Goal: Task Accomplishment & Management: Use online tool/utility

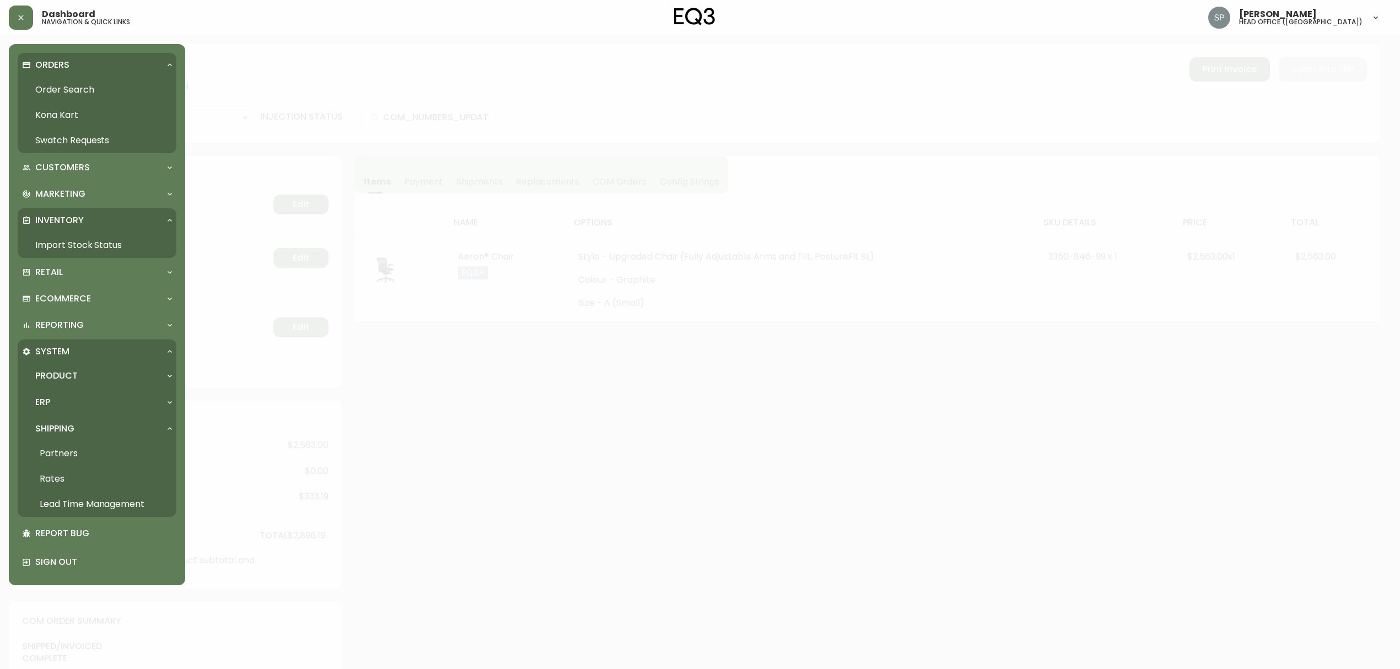
select select "FULLY_SHIPPED"
click at [96, 239] on link "Import Stock Status" at bounding box center [97, 245] width 159 height 25
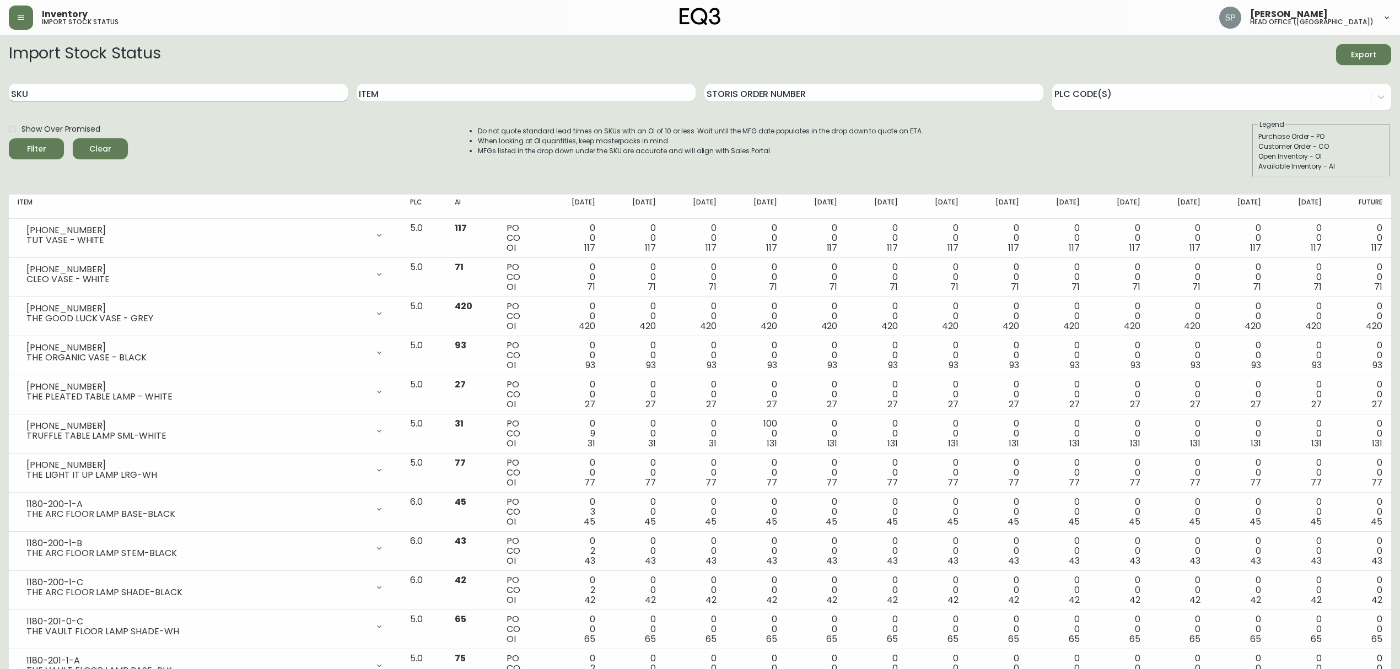
drag, startPoint x: 217, startPoint y: 91, endPoint x: 225, endPoint y: 95, distance: 8.6
click at [217, 91] on input "SKU" at bounding box center [178, 93] width 339 height 18
paste input "[PHONE_NUMBER]"
click at [9, 138] on button "Filter" at bounding box center [36, 148] width 55 height 21
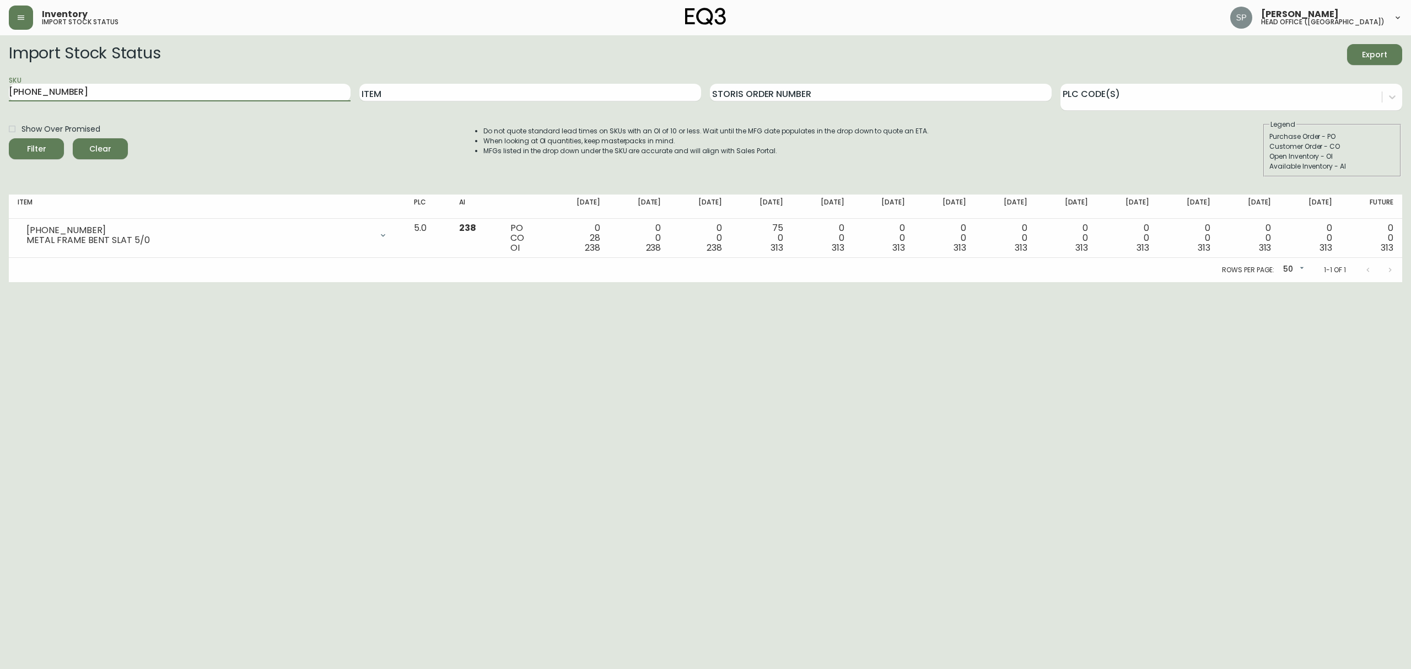
drag, startPoint x: 234, startPoint y: 100, endPoint x: 0, endPoint y: 55, distance: 238.0
click at [0, 55] on main "Import Stock Status Export SKU [PHONE_NUMBER] Item Storis Order Number PLC Code…" at bounding box center [705, 158] width 1411 height 247
paste input "[PHONE_NUMBER]"
click at [9, 138] on button "Filter" at bounding box center [36, 148] width 55 height 21
click at [109, 85] on input "[PHONE_NUMBER]" at bounding box center [180, 93] width 342 height 18
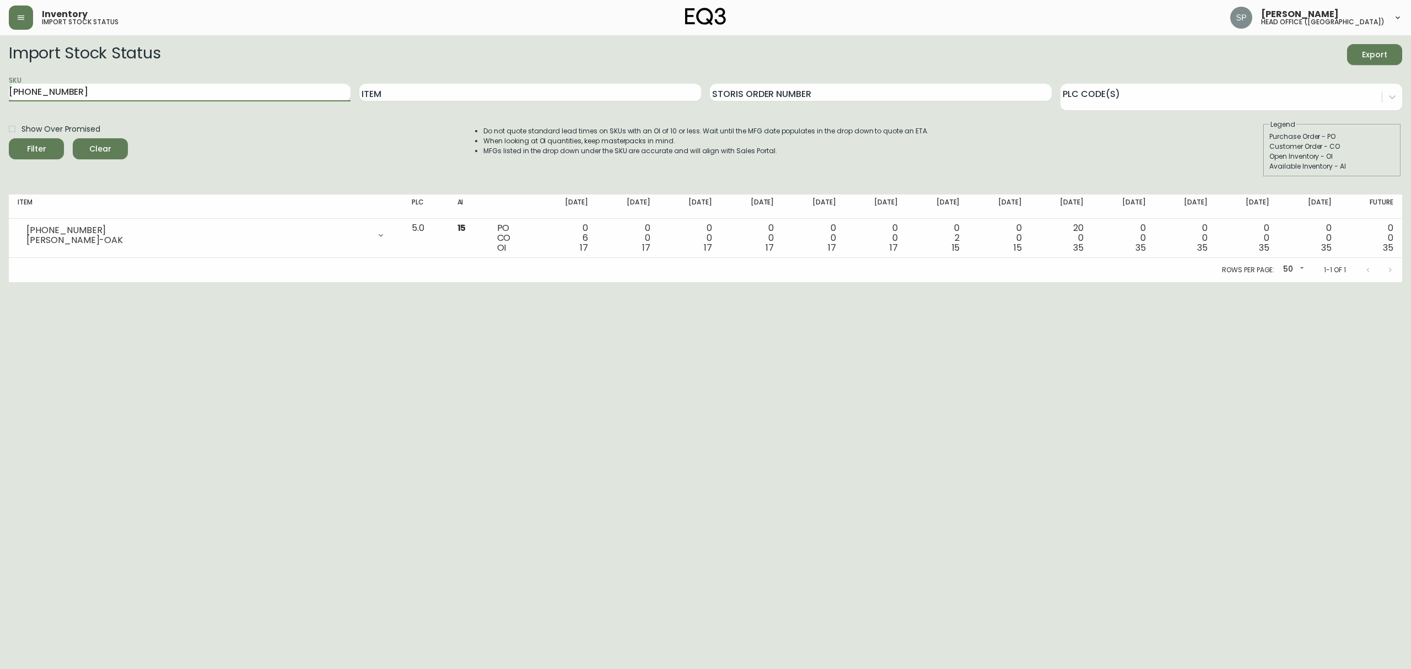
drag, startPoint x: 52, startPoint y: 88, endPoint x: 0, endPoint y: 88, distance: 51.8
click at [0, 88] on main "Import Stock Status Export SKU [PHONE_NUMBER] Item Storis Order Number PLC Code…" at bounding box center [705, 158] width 1411 height 247
paste input "[PHONE_NUMBER]"
click at [9, 138] on button "Filter" at bounding box center [36, 148] width 55 height 21
drag, startPoint x: 72, startPoint y: 91, endPoint x: 0, endPoint y: 88, distance: 71.7
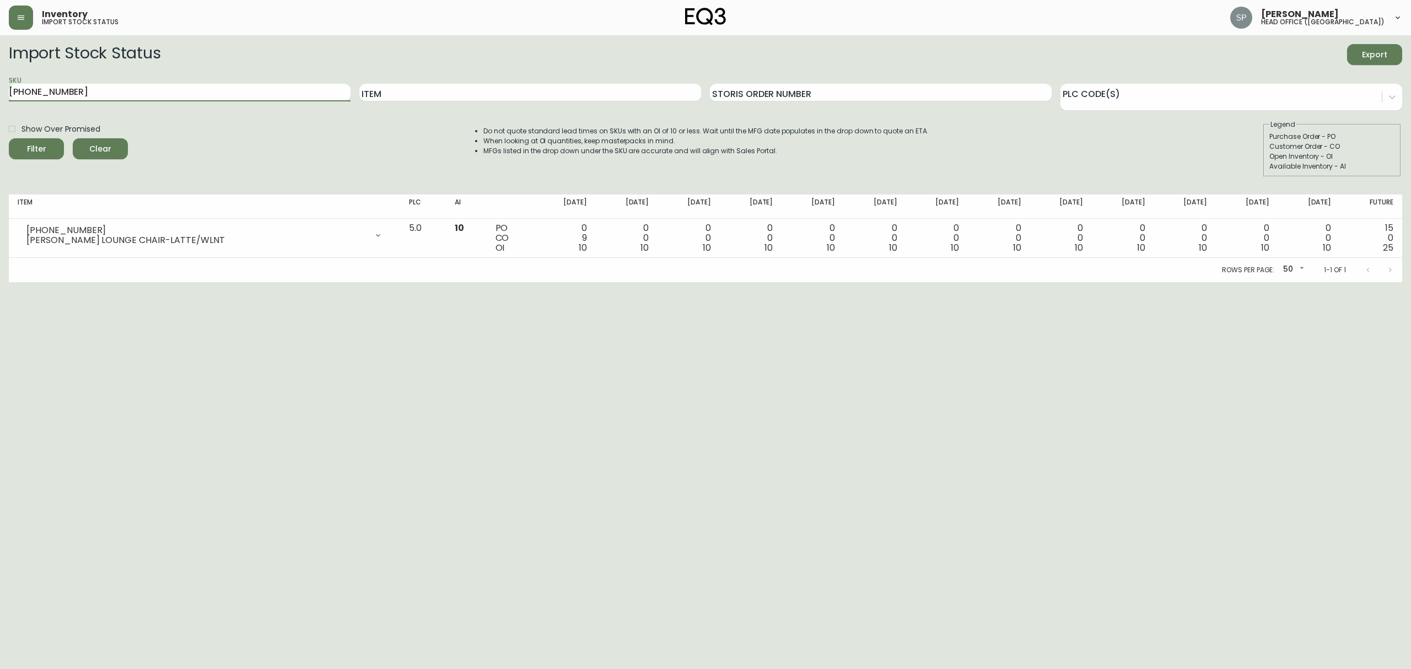
click at [0, 88] on main "Import Stock Status Export SKU [PHONE_NUMBER] Item Storis Order Number PLC Code…" at bounding box center [705, 158] width 1411 height 247
paste input "20-386-4"
click at [9, 138] on button "Filter" at bounding box center [36, 148] width 55 height 21
drag, startPoint x: 107, startPoint y: 95, endPoint x: 0, endPoint y: 100, distance: 107.0
click at [0, 100] on main "Import Stock Status Export SKU [PHONE_NUMBER] Item Storis Order Number PLC Code…" at bounding box center [705, 158] width 1411 height 247
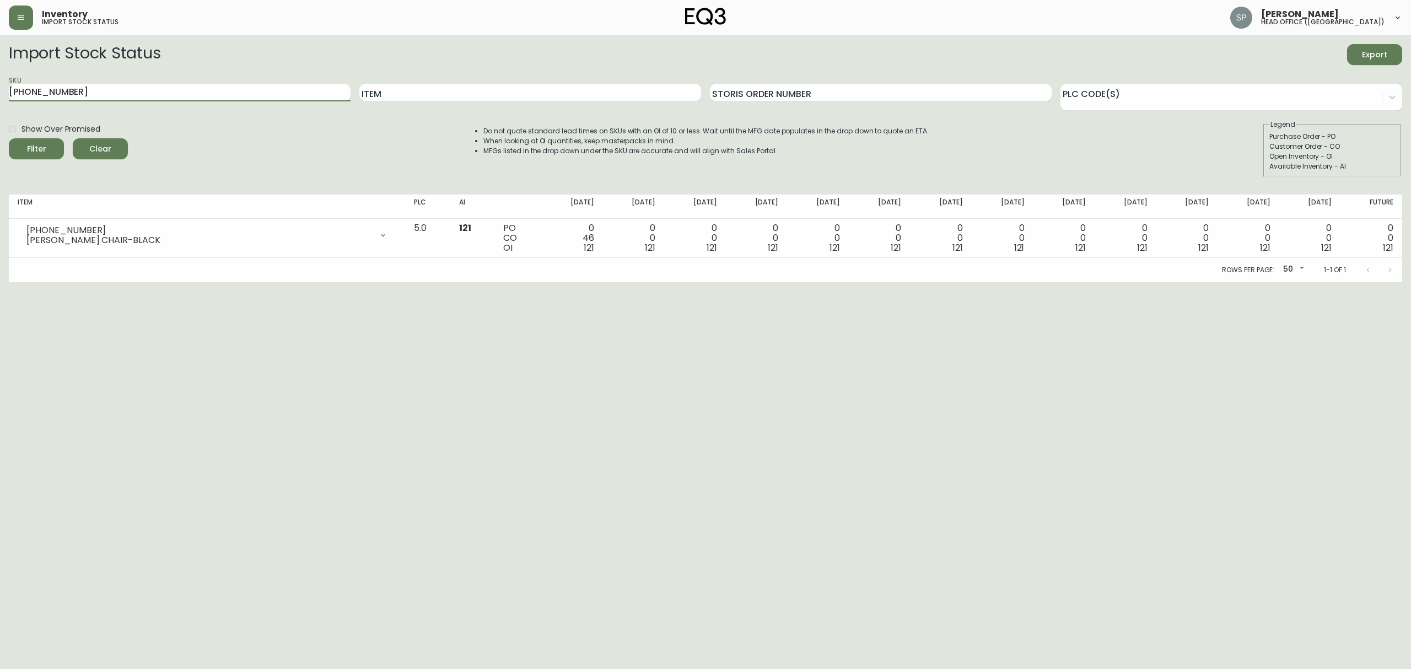
paste input "[PHONE_NUMBER]"
click at [9, 138] on button "Filter" at bounding box center [36, 148] width 55 height 21
drag, startPoint x: 203, startPoint y: 94, endPoint x: 4, endPoint y: 94, distance: 198.4
click at [0, 95] on main "Import Stock Status Export SKU [PHONE_NUMBER] Item Storis Order Number PLC Code…" at bounding box center [705, 158] width 1411 height 247
paste input "2"
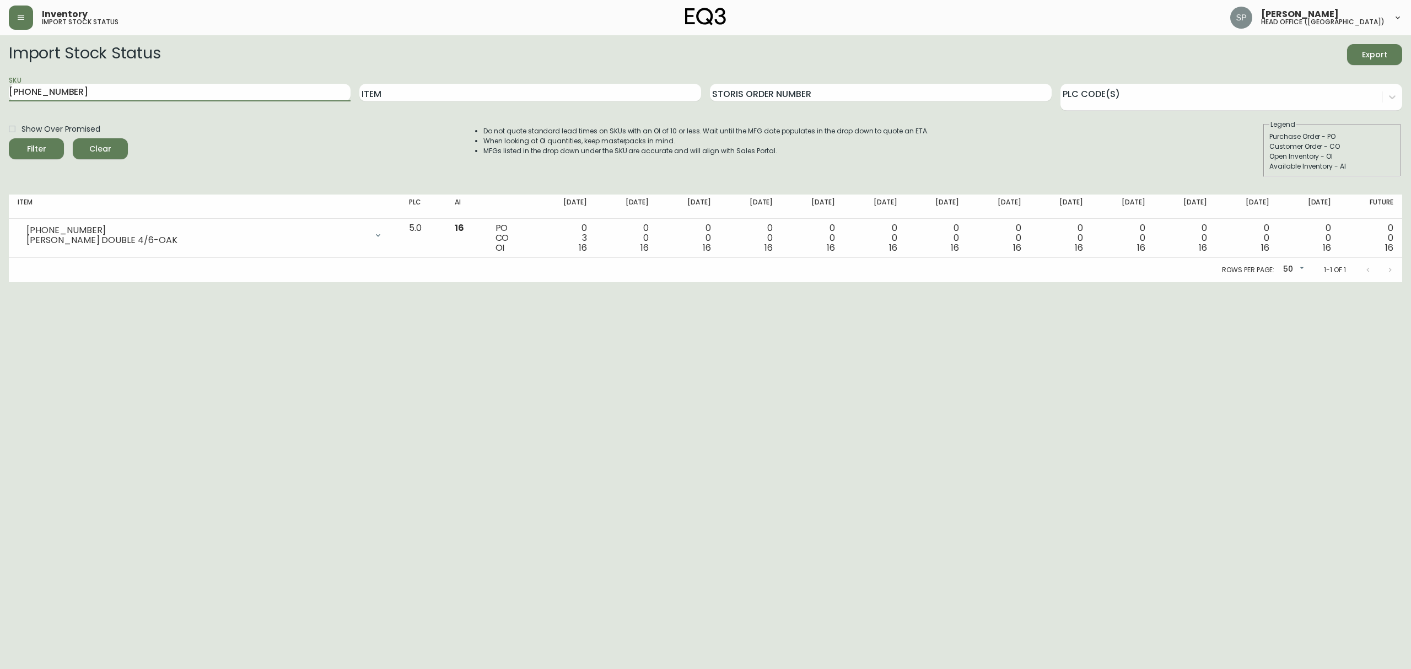
click at [9, 138] on button "Filter" at bounding box center [36, 148] width 55 height 21
drag, startPoint x: 55, startPoint y: 89, endPoint x: 0, endPoint y: 89, distance: 55.1
click at [0, 89] on main "Import Stock Status Export SKU [PHONE_NUMBER] Item Storis Order Number PLC Code…" at bounding box center [705, 158] width 1411 height 247
paste input "03"
click at [9, 138] on button "Filter" at bounding box center [36, 148] width 55 height 21
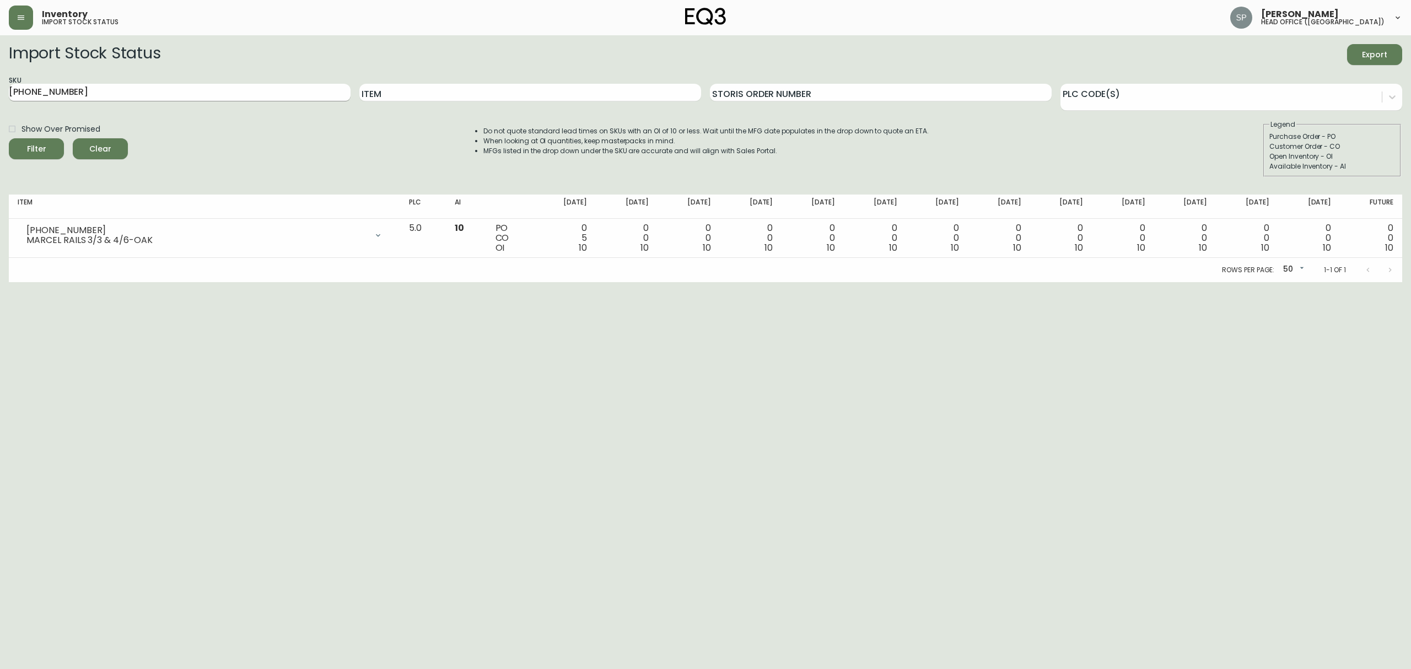
drag, startPoint x: 110, startPoint y: 100, endPoint x: 45, endPoint y: 98, distance: 65.1
click at [18, 98] on div "SKU [PHONE_NUMBER]" at bounding box center [180, 93] width 342 height 36
drag, startPoint x: 56, startPoint y: 95, endPoint x: 0, endPoint y: 95, distance: 55.7
click at [0, 95] on main "Import Stock Status Export SKU [PHONE_NUMBER] Item Storis Order Number PLC Code…" at bounding box center [705, 158] width 1411 height 247
paste input "[PHONE_NUMBER]"
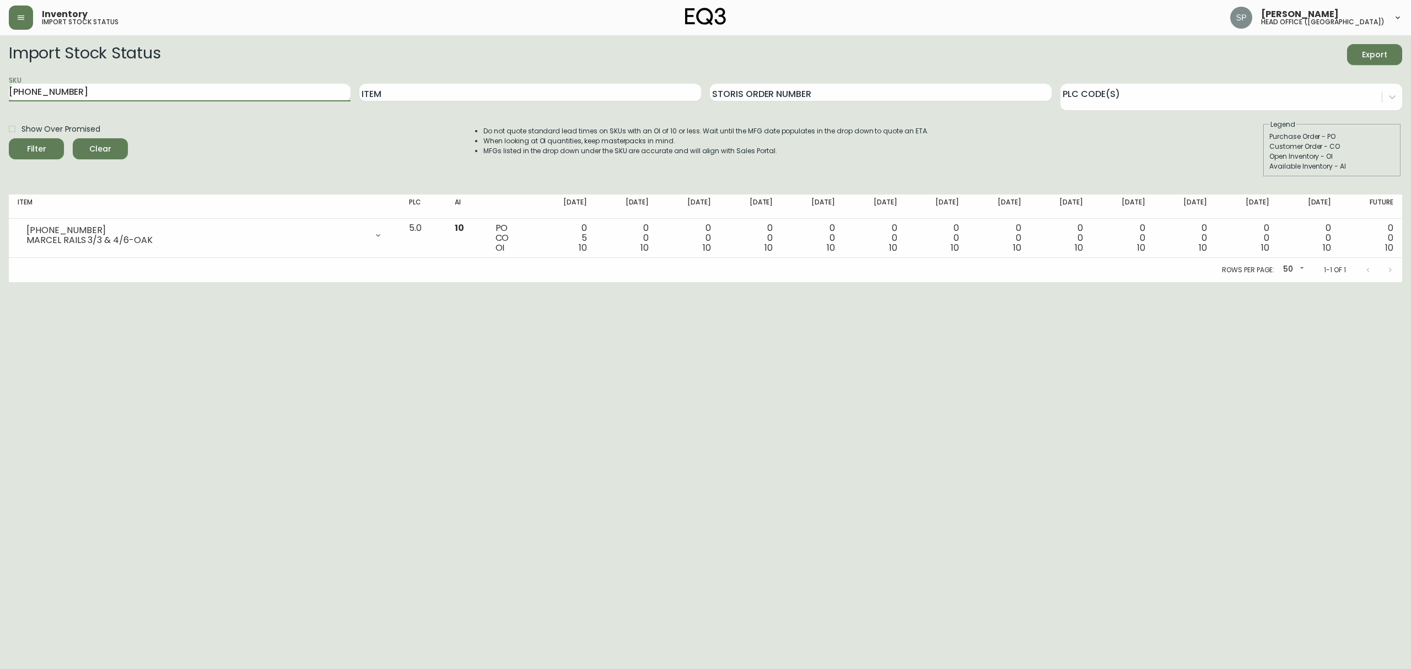
click at [9, 138] on button "Filter" at bounding box center [36, 148] width 55 height 21
drag, startPoint x: 41, startPoint y: 87, endPoint x: 0, endPoint y: 87, distance: 40.8
click at [0, 87] on main "Import Stock Status Export SKU [PHONE_NUMBER] Item Storis Order Number PLC Code…" at bounding box center [705, 158] width 1411 height 247
paste input "7220-101-1-B"
click at [9, 138] on button "Filter" at bounding box center [36, 148] width 55 height 21
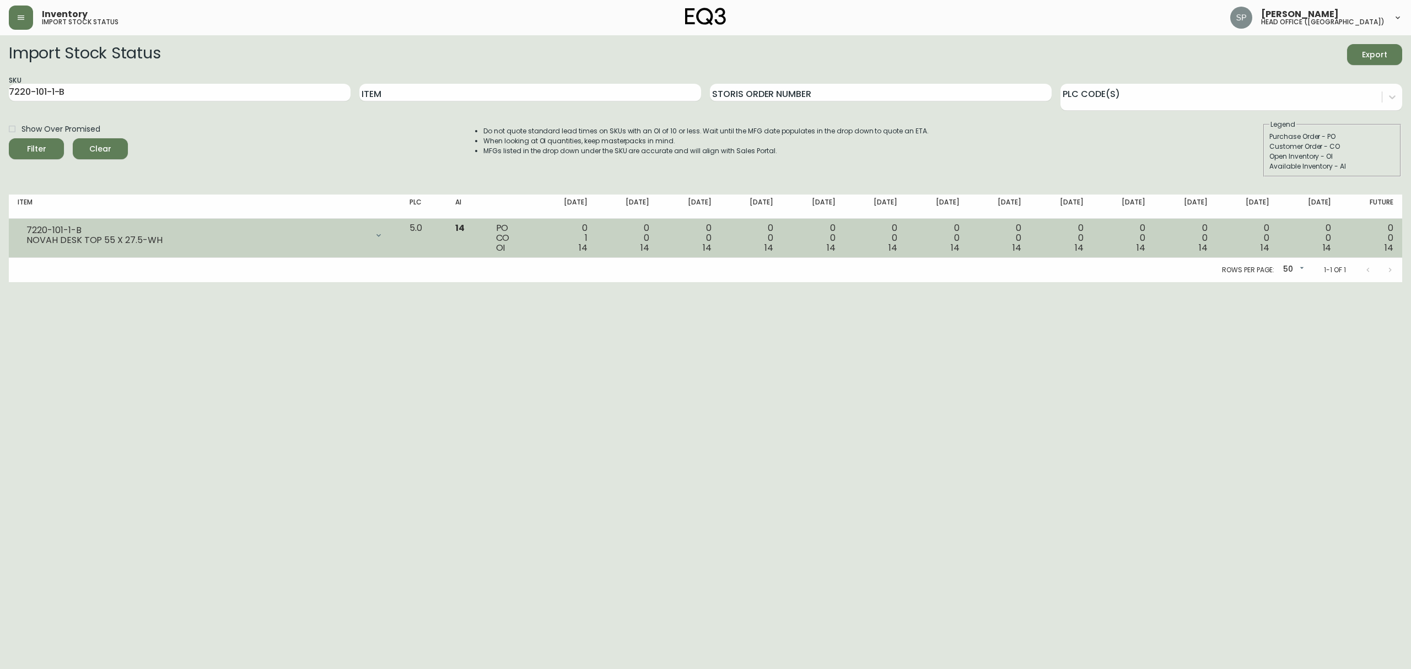
click at [390, 237] on div at bounding box center [379, 235] width 22 height 22
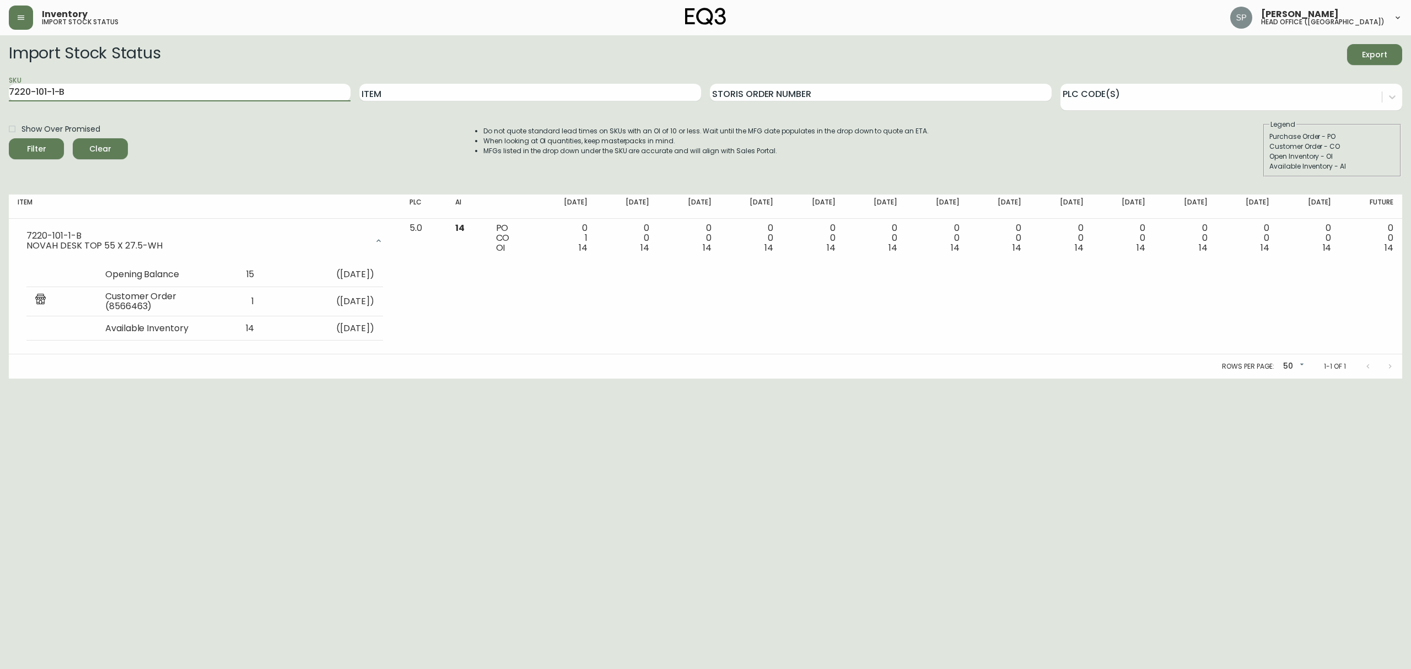
drag, startPoint x: 46, startPoint y: 95, endPoint x: 0, endPoint y: 93, distance: 46.3
click at [0, 93] on main "Import Stock Status Export SKU 7220-101-1-B Item Storis Order Number PLC Code(s…" at bounding box center [705, 206] width 1411 height 343
paste input "0-01-A"
click at [9, 138] on button "Filter" at bounding box center [36, 148] width 55 height 21
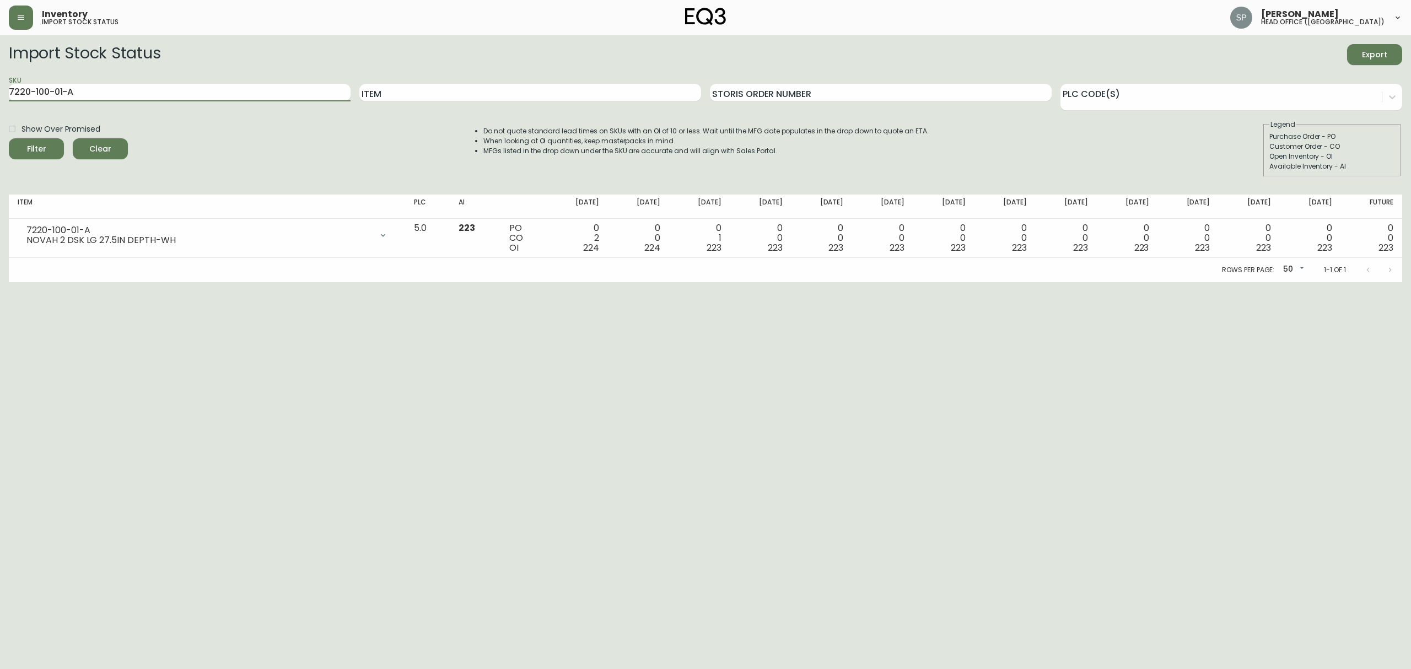
drag, startPoint x: 34, startPoint y: 96, endPoint x: 0, endPoint y: 97, distance: 34.2
click at [0, 96] on main "Import Stock Status Export SKU 7220-100-01-A Item Storis Order Number PLC Code(…" at bounding box center [705, 158] width 1411 height 247
paste input "1-01-C"
click at [9, 138] on button "Filter" at bounding box center [36, 148] width 55 height 21
drag, startPoint x: 142, startPoint y: 98, endPoint x: 5, endPoint y: 100, distance: 136.7
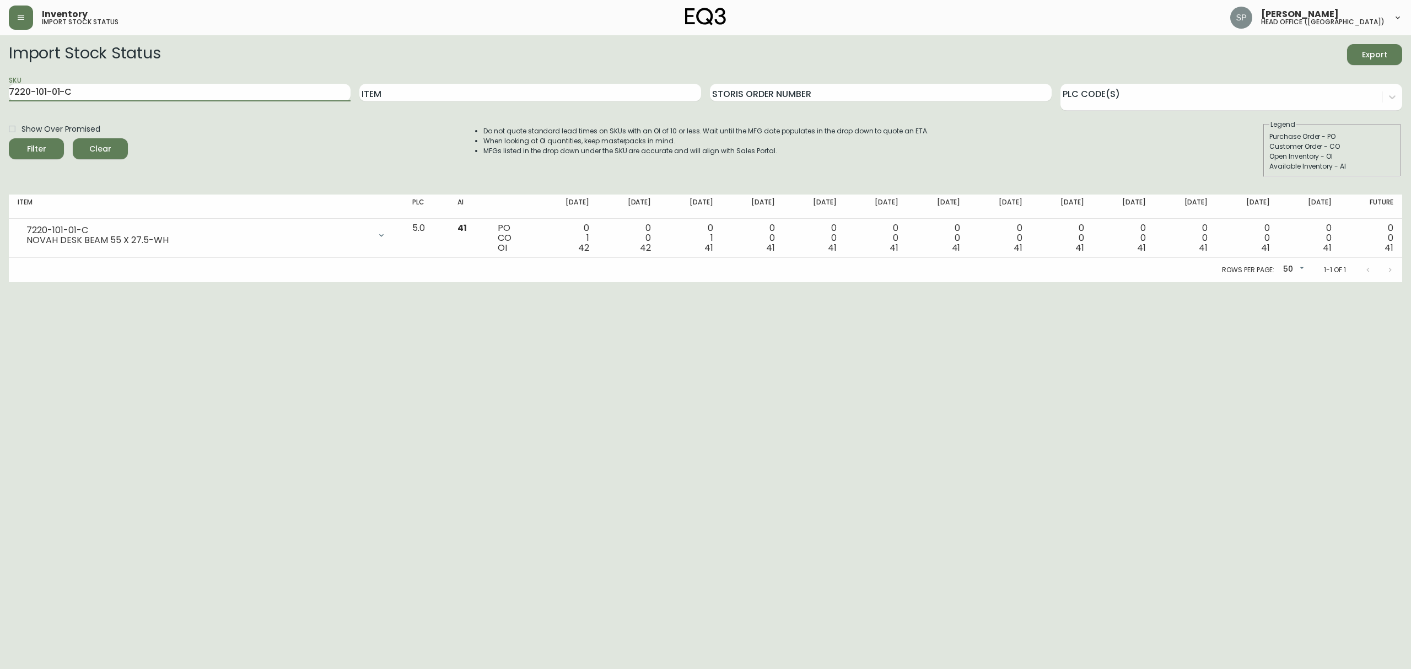
click at [1, 87] on main "Import Stock Status Export SKU 7220-101-01-C Item Storis Order Number PLC Code(…" at bounding box center [705, 158] width 1411 height 247
paste input "3020-410-25-A"
click at [9, 138] on button "Filter" at bounding box center [36, 148] width 55 height 21
drag, startPoint x: 86, startPoint y: 93, endPoint x: 0, endPoint y: 91, distance: 86.0
click at [0, 91] on main "Import Stock Status Export SKU 3020-410-25-A Item Storis Order Number PLC Code(…" at bounding box center [705, 158] width 1411 height 247
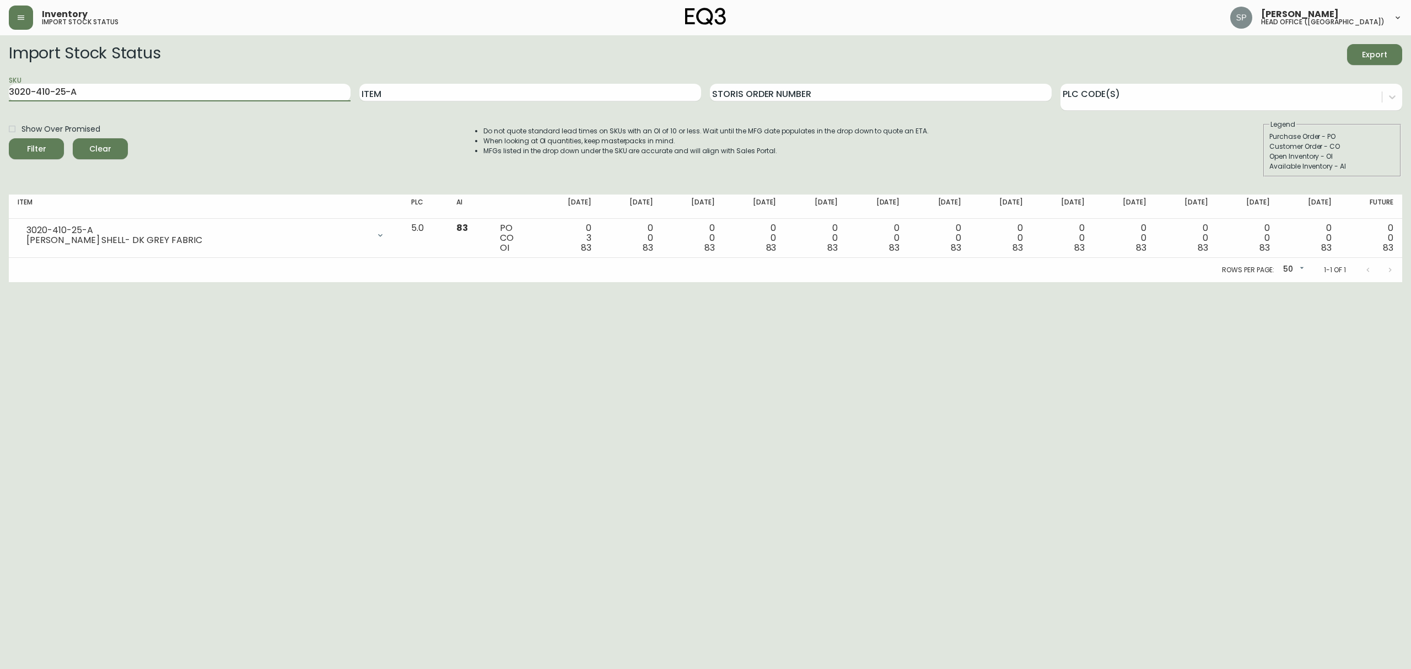
paste input "00-4-B"
click at [9, 138] on button "Filter" at bounding box center [36, 148] width 55 height 21
click at [0, 93] on main "Import Stock Status Export SKU 3020-400-4-B Item Storis Order Number PLC Code(s…" at bounding box center [705, 158] width 1411 height 247
paste input "[PHONE_NUMBER]"
click at [9, 138] on button "Filter" at bounding box center [36, 148] width 55 height 21
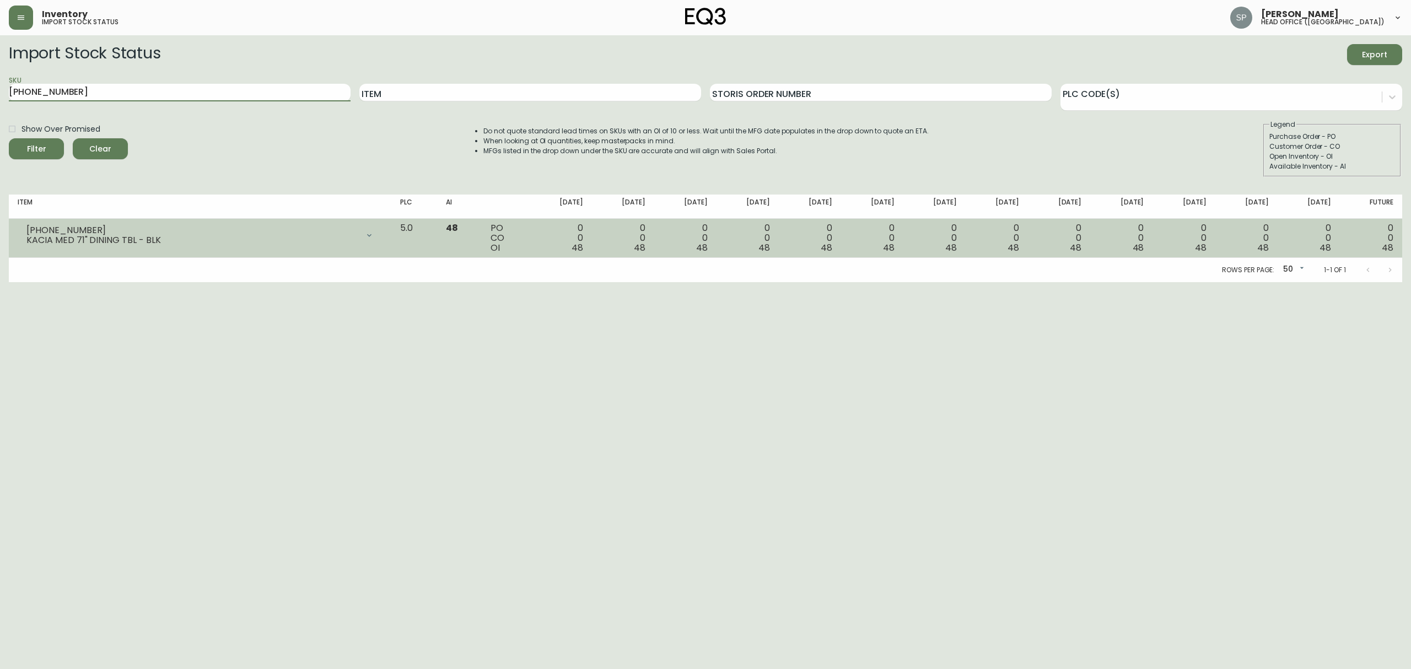
click at [380, 237] on div at bounding box center [369, 235] width 22 height 22
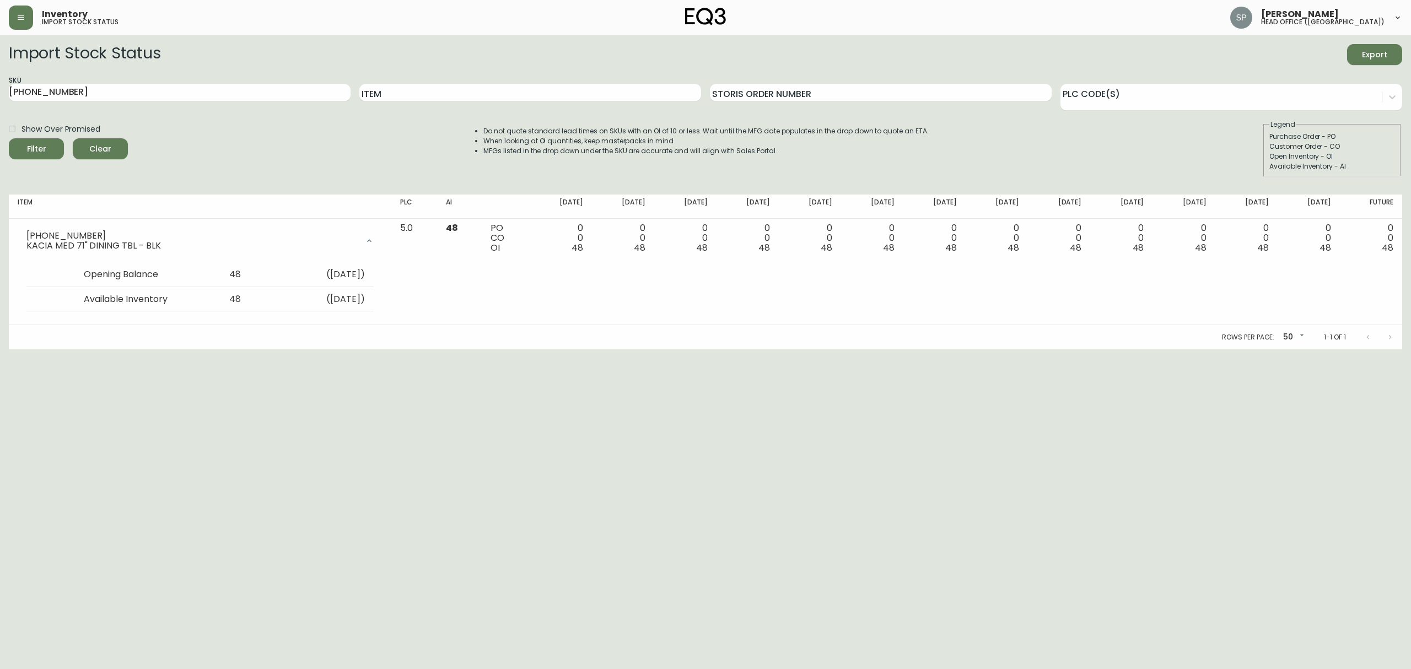
drag, startPoint x: 84, startPoint y: 89, endPoint x: 0, endPoint y: 83, distance: 84.5
click at [0, 83] on main "Import Stock Status Export SKU [PHONE_NUMBER] Item Storis Order Number PLC Code…" at bounding box center [705, 192] width 1411 height 314
paste input "5"
click at [9, 138] on button "Filter" at bounding box center [36, 148] width 55 height 21
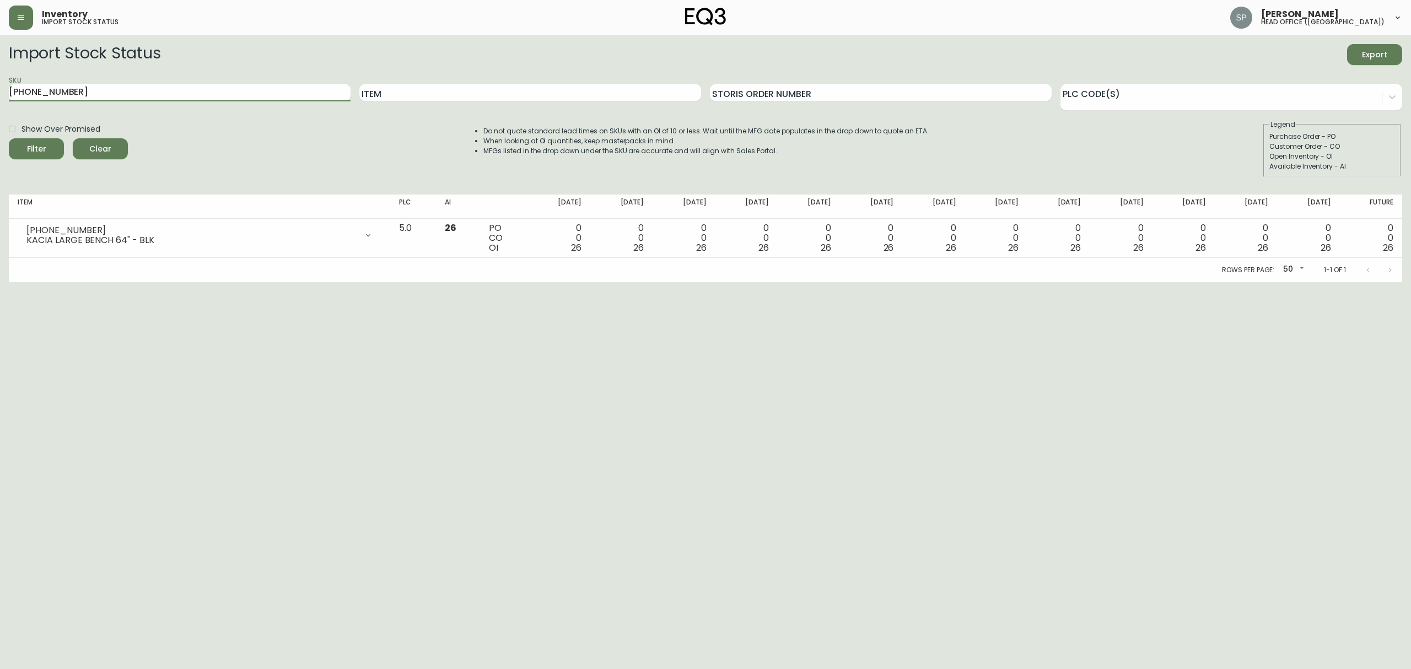
drag, startPoint x: 130, startPoint y: 87, endPoint x: 0, endPoint y: 91, distance: 130.2
click at [0, 91] on main "Import Stock Status Export SKU [PHONE_NUMBER] Item Storis Order Number PLC Code…" at bounding box center [705, 158] width 1411 height 247
paste input "[PHONE_NUMBER]"
click at [9, 138] on button "Filter" at bounding box center [36, 148] width 55 height 21
drag, startPoint x: 78, startPoint y: 84, endPoint x: 0, endPoint y: 87, distance: 77.8
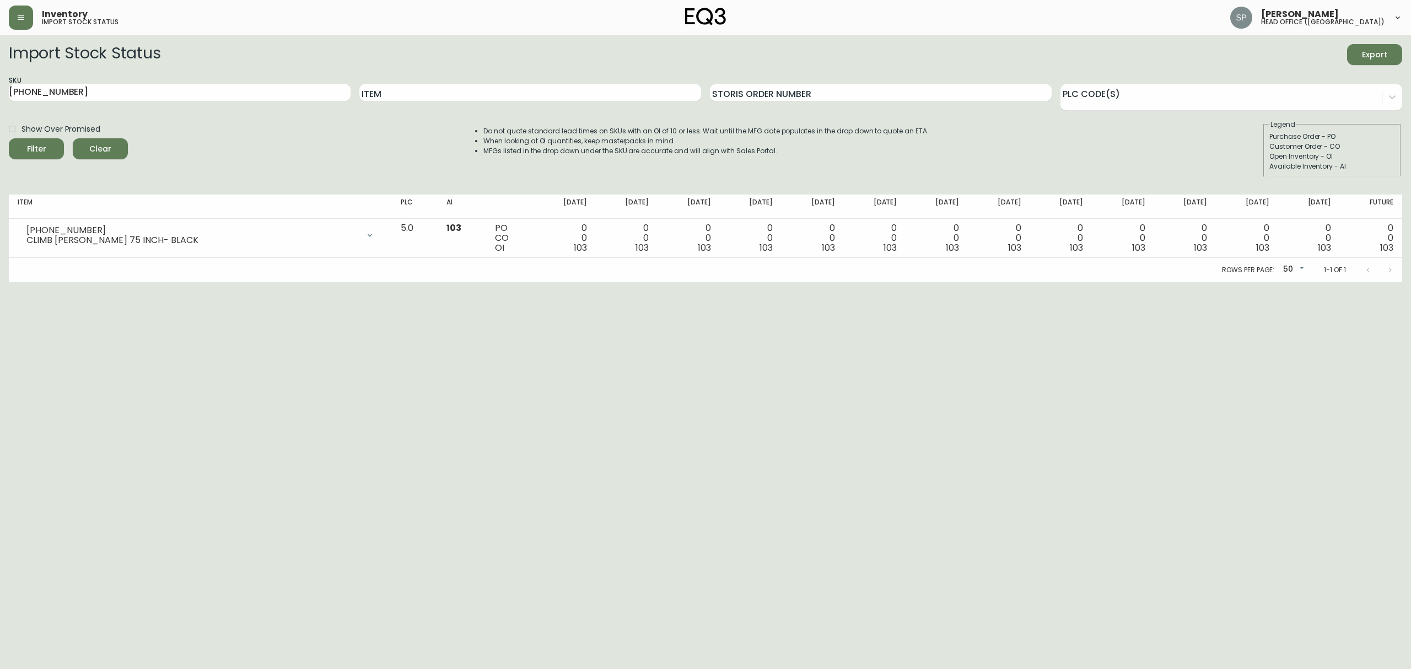
click at [0, 87] on main "Import Stock Status Export SKU [PHONE_NUMBER] Item Storis Order Number PLC Code…" at bounding box center [705, 158] width 1411 height 247
paste input "2-16"
click at [9, 138] on button "Filter" at bounding box center [36, 148] width 55 height 21
drag, startPoint x: 46, startPoint y: 89, endPoint x: 0, endPoint y: 89, distance: 46.3
click at [0, 89] on main "Import Stock Status Export SKU [PHONE_NUMBER] Item Storis Order Number PLC Code…" at bounding box center [705, 158] width 1411 height 247
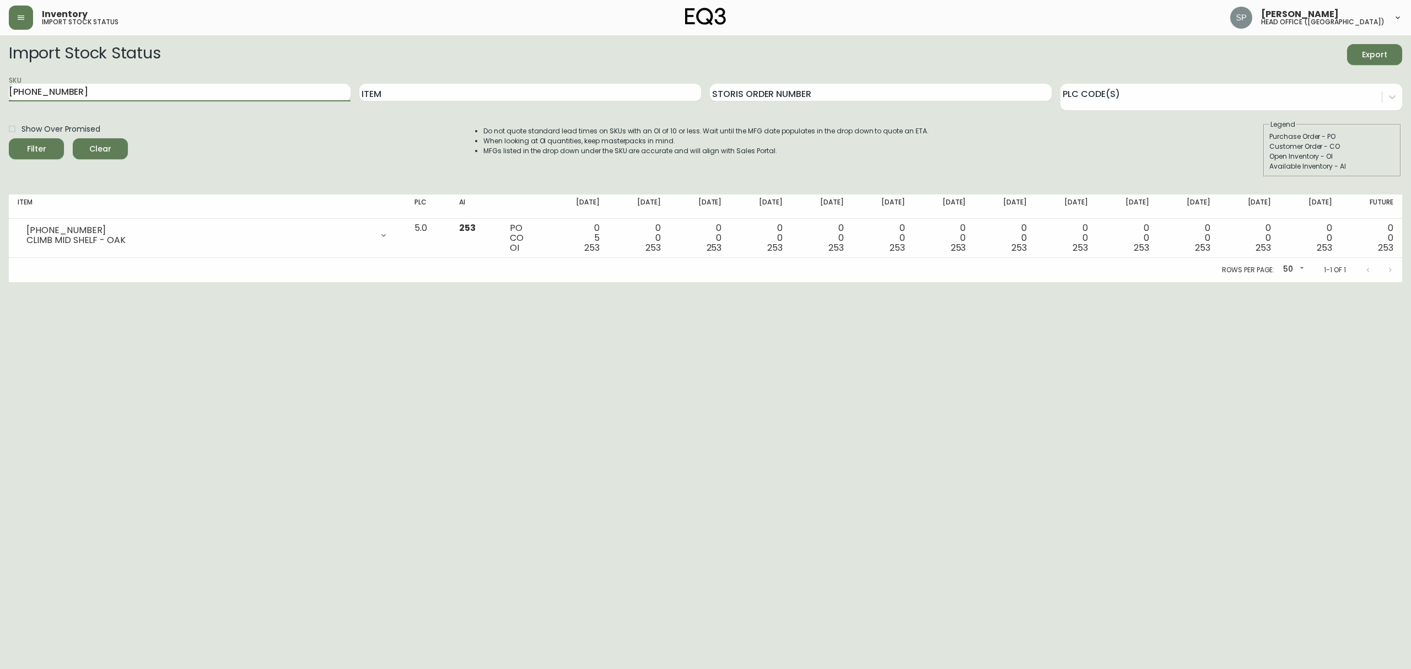
paste input "8-4"
click at [9, 138] on button "Filter" at bounding box center [36, 148] width 55 height 21
click at [0, 95] on main "Import Stock Status Export SKU [PHONE_NUMBER] Item Storis Order Number PLC Code…" at bounding box center [705, 158] width 1411 height 247
paste input "[PHONE_NUMBER]"
click at [9, 138] on button "Filter" at bounding box center [36, 148] width 55 height 21
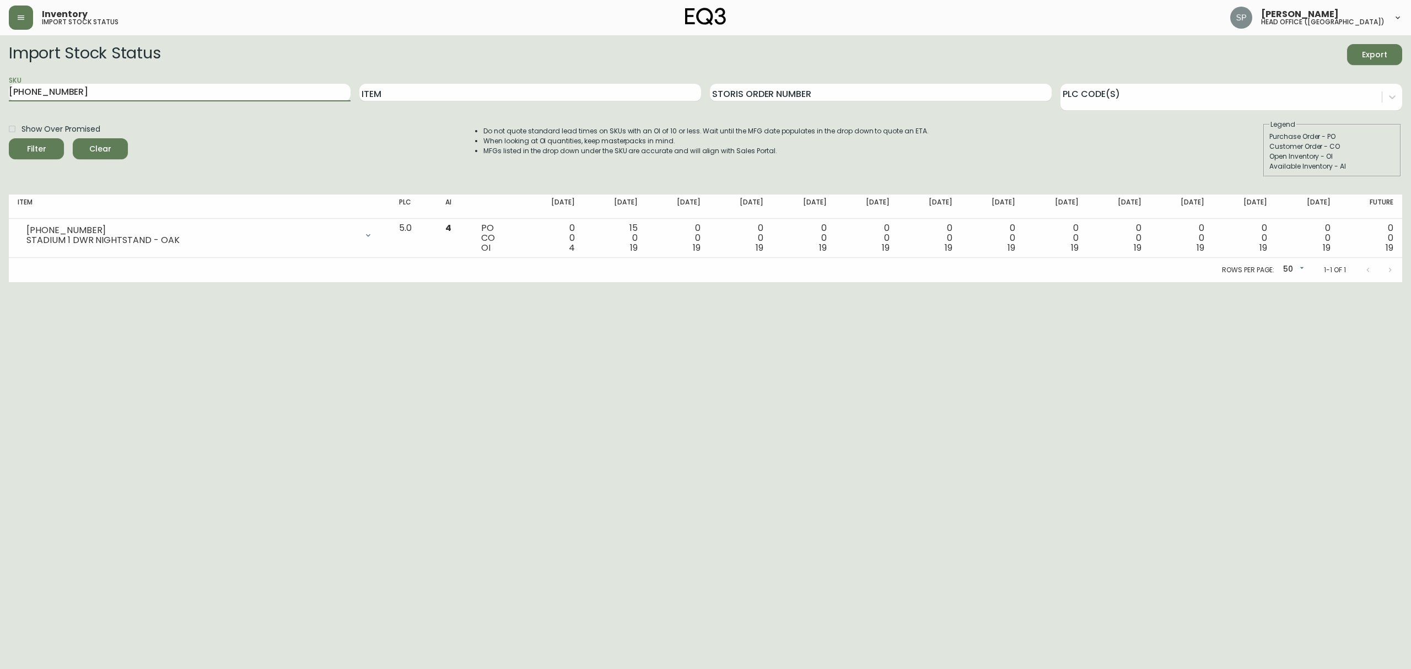
drag, startPoint x: 93, startPoint y: 91, endPoint x: 0, endPoint y: 90, distance: 92.6
click at [0, 90] on main "Import Stock Status Export SKU [PHONE_NUMBER] Item Storis Order Number PLC Code…" at bounding box center [705, 158] width 1411 height 247
paste input "2"
click at [9, 138] on button "Filter" at bounding box center [36, 148] width 55 height 21
drag, startPoint x: 78, startPoint y: 87, endPoint x: 0, endPoint y: 87, distance: 78.3
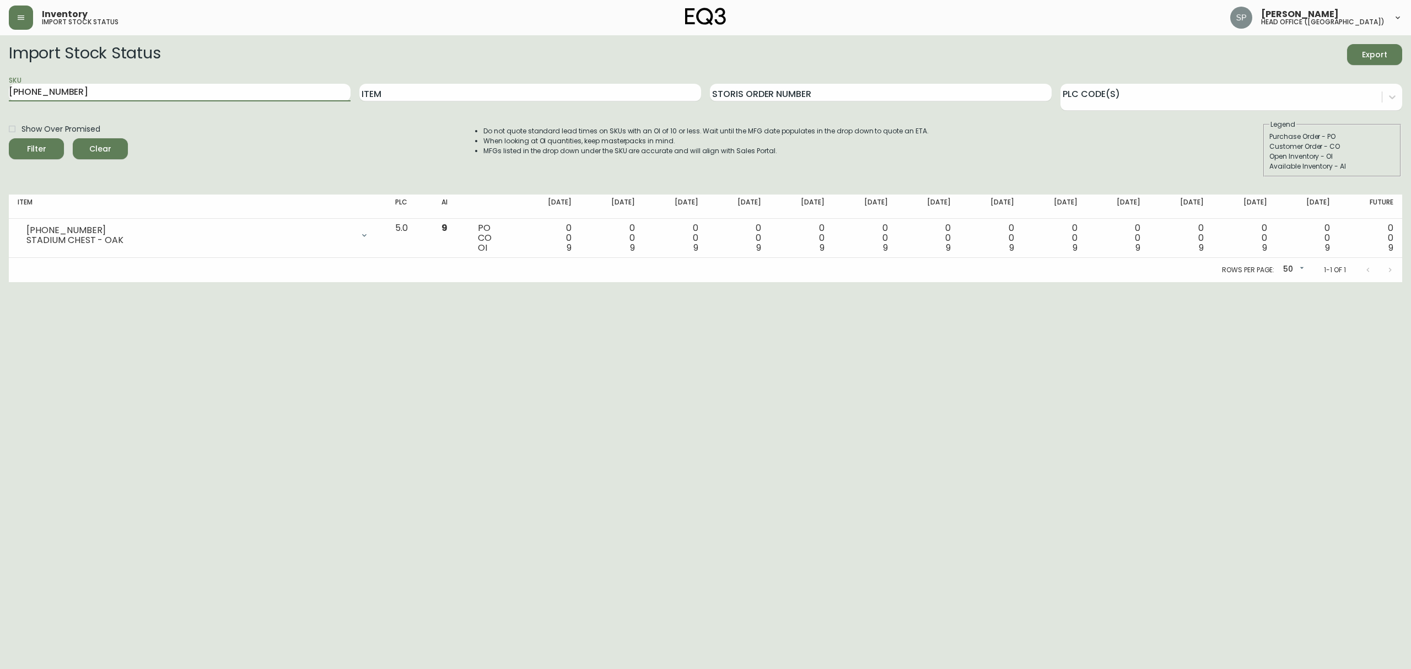
click at [0, 87] on main "Import Stock Status Export SKU [PHONE_NUMBER] Item Storis Order Number PLC Code…" at bounding box center [705, 158] width 1411 height 247
paste input "[PHONE_NUMBER]"
click at [9, 138] on button "Filter" at bounding box center [36, 148] width 55 height 21
drag, startPoint x: 96, startPoint y: 98, endPoint x: 0, endPoint y: 93, distance: 96.1
click at [0, 93] on main "Import Stock Status Export SKU [PHONE_NUMBER] Item Storis Order Number PLC Code…" at bounding box center [705, 158] width 1411 height 247
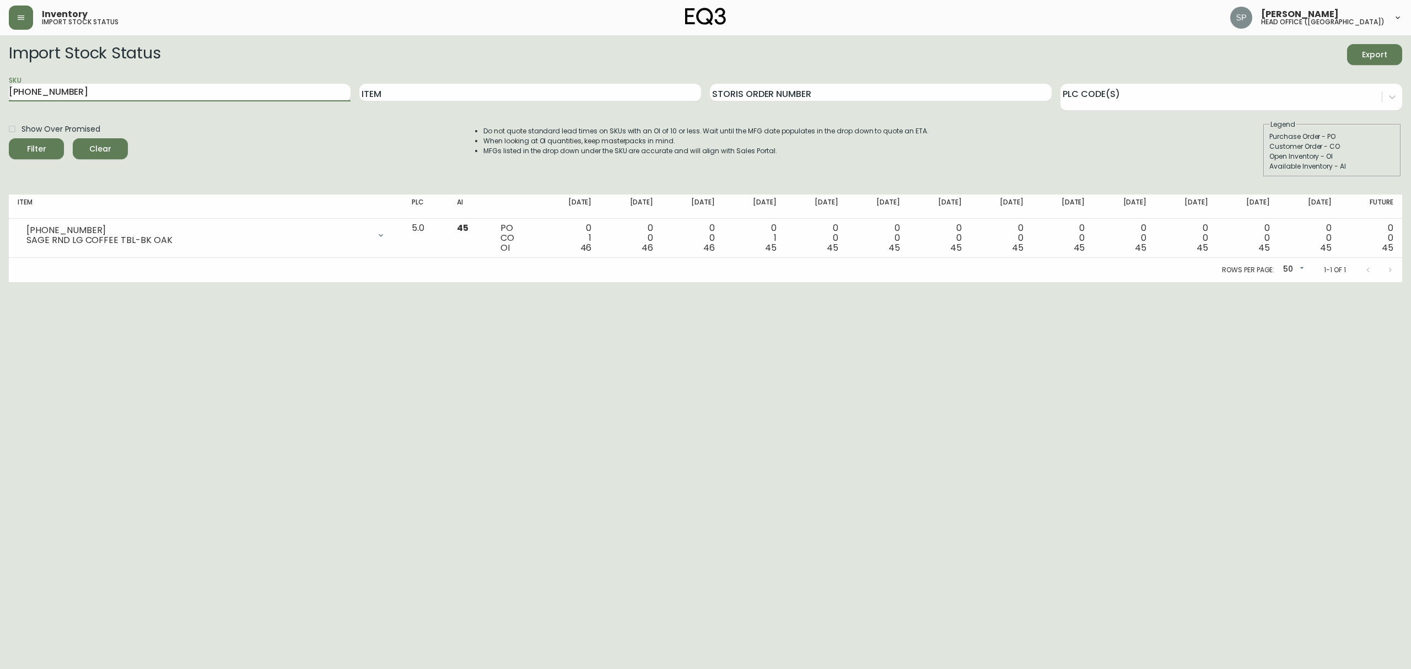
paste input "17-4"
click at [9, 138] on button "Filter" at bounding box center [36, 148] width 55 height 21
drag, startPoint x: 144, startPoint y: 91, endPoint x: 0, endPoint y: 95, distance: 144.5
click at [0, 95] on main "Import Stock Status Export SKU [PHONE_NUMBER] Item Storis Order Number PLC Code…" at bounding box center [705, 158] width 1411 height 247
paste input "23-32-A"
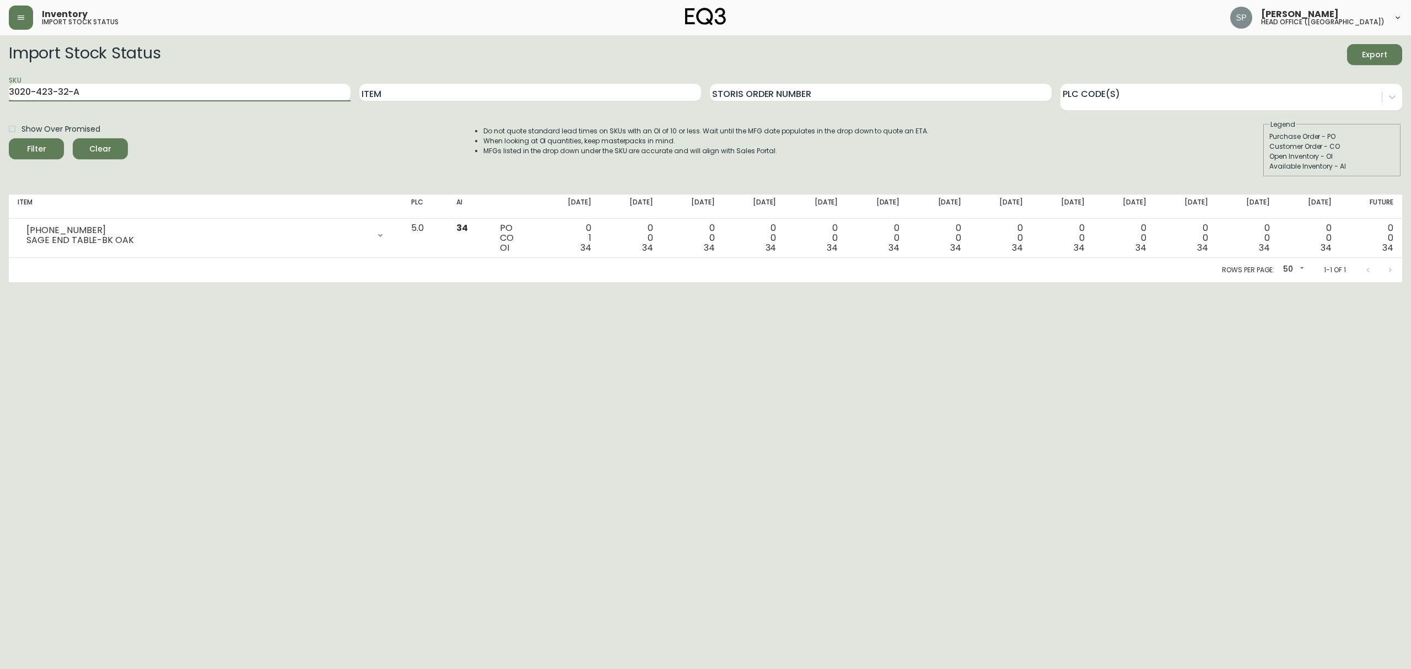
click at [9, 138] on button "Filter" at bounding box center [36, 148] width 55 height 21
drag, startPoint x: 113, startPoint y: 95, endPoint x: 0, endPoint y: 80, distance: 114.0
click at [0, 80] on main "Import Stock Status Export SKU 3020-423-32-A Item Storis Order Number PLC Code(…" at bounding box center [705, 158] width 1411 height 247
paste input "[PHONE_NUMBER]"
click at [9, 138] on button "Filter" at bounding box center [36, 148] width 55 height 21
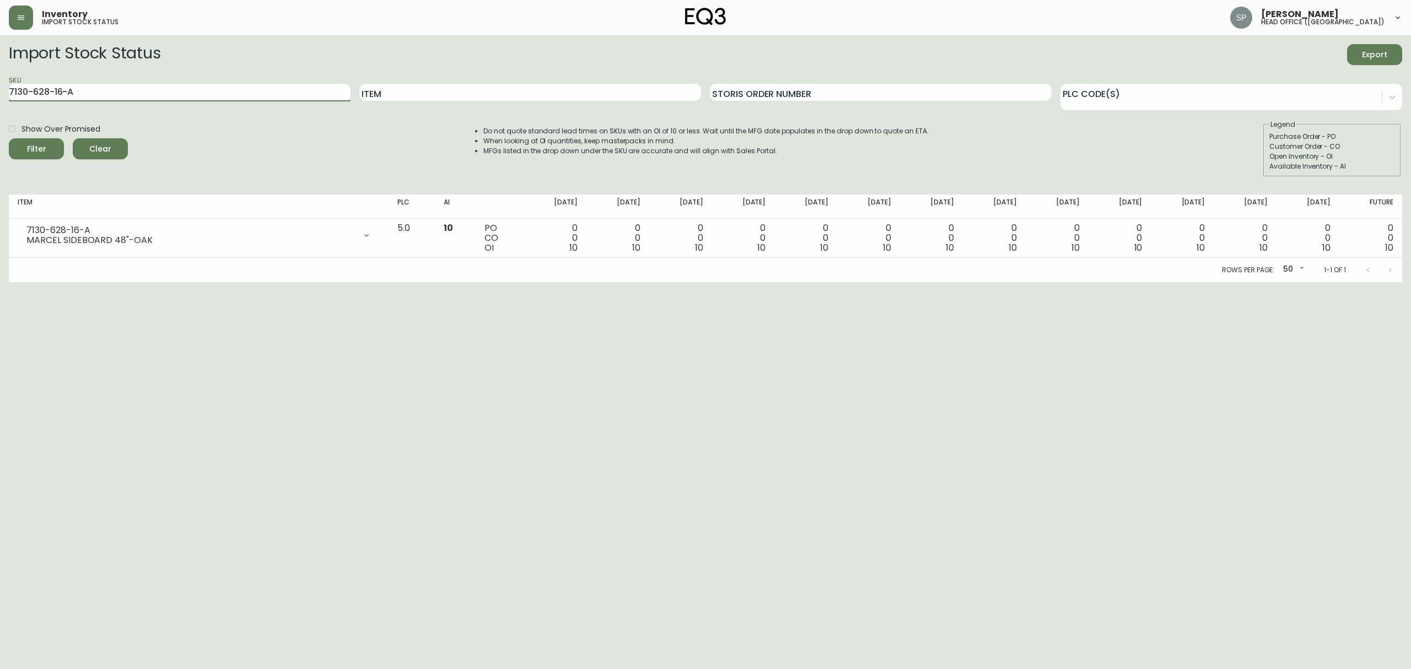
drag, startPoint x: 91, startPoint y: 86, endPoint x: 0, endPoint y: 90, distance: 91.0
click at [0, 90] on main "Import Stock Status Export SKU 7130-628-16-A Item Storis Order Number PLC Code(…" at bounding box center [705, 158] width 1411 height 247
paste input "B"
click at [9, 138] on button "Filter" at bounding box center [36, 148] width 55 height 21
drag, startPoint x: 35, startPoint y: 76, endPoint x: 0, endPoint y: 73, distance: 35.4
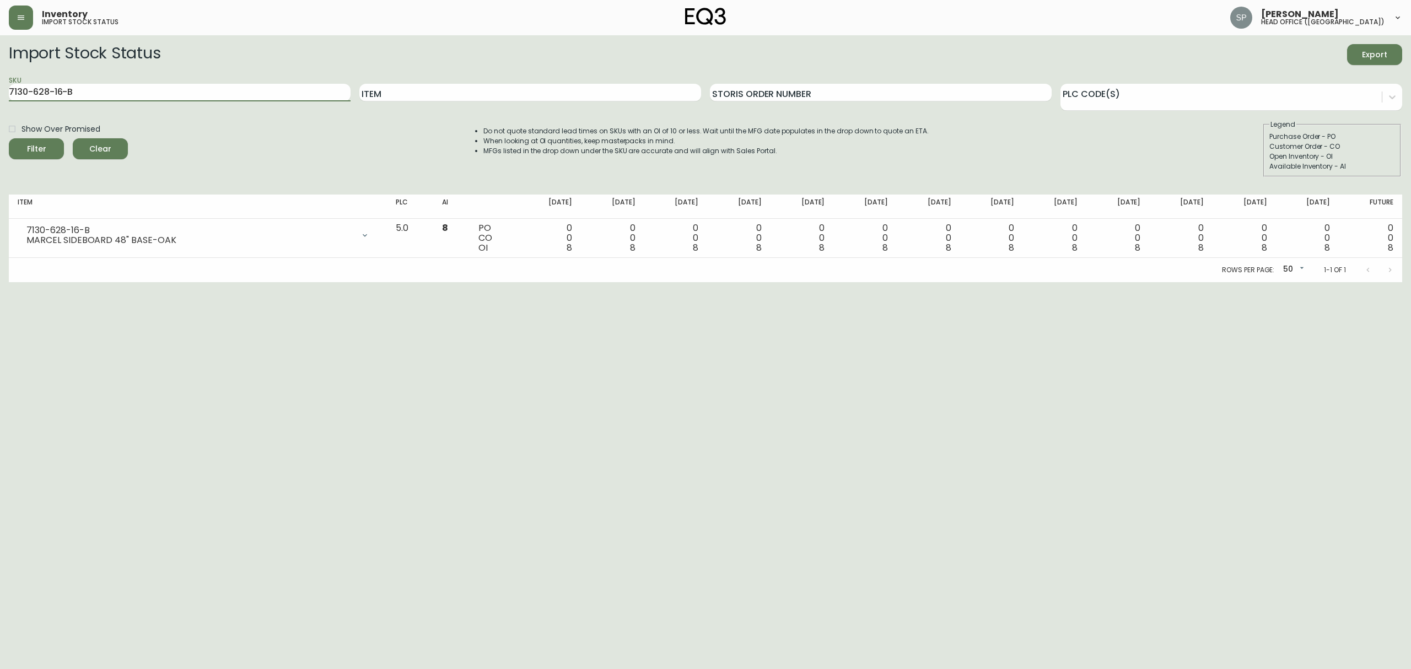
click at [0, 73] on main "Import Stock Status Export SKU 7130-628-16-B Item Storis Order Number PLC Code(…" at bounding box center [705, 158] width 1411 height 247
paste input "[PHONE_NUMBER]"
type input "3020-423-4-B"
click at [9, 138] on button "Filter" at bounding box center [36, 148] width 55 height 21
